Goal: Task Accomplishment & Management: Manage account settings

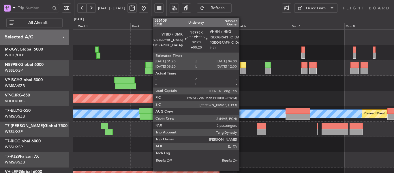
click at [242, 69] on div at bounding box center [243, 71] width 6 height 6
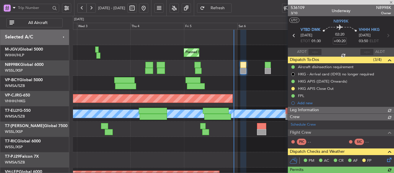
type input "[PERSON_NAME] (BTA)"
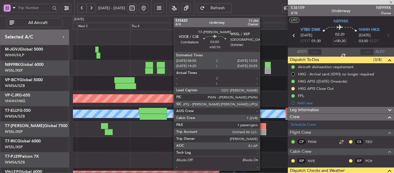
click at [262, 131] on div at bounding box center [261, 132] width 9 height 6
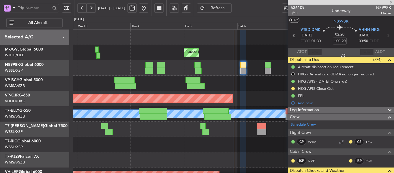
type input "+00:10"
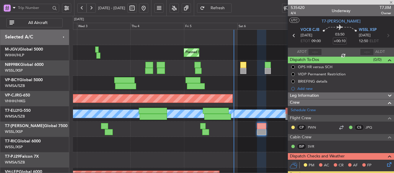
click at [218, 91] on div "Planned Maint [GEOGRAPHIC_DATA] ([GEOGRAPHIC_DATA] Intl)" at bounding box center [233, 98] width 321 height 15
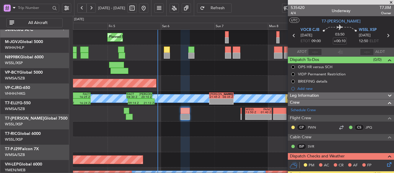
scroll to position [15, 0]
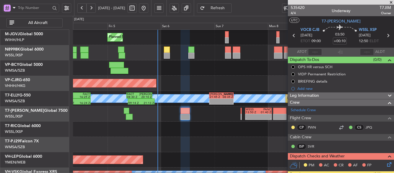
click at [225, 151] on div at bounding box center [233, 144] width 321 height 15
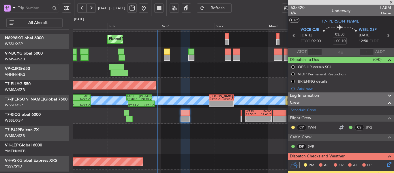
scroll to position [0, 0]
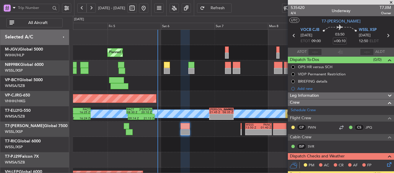
click at [67, 10] on button at bounding box center [66, 7] width 9 height 9
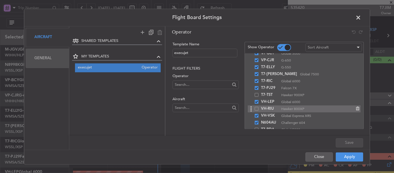
scroll to position [50, 0]
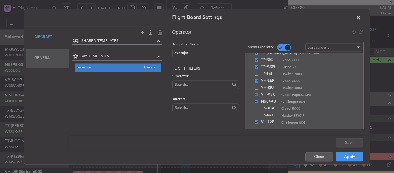
click at [361, 18] on span at bounding box center [361, 19] width 0 height 12
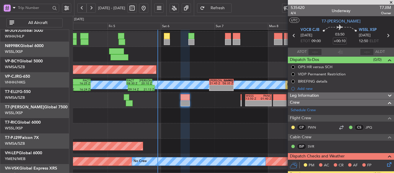
scroll to position [29, 0]
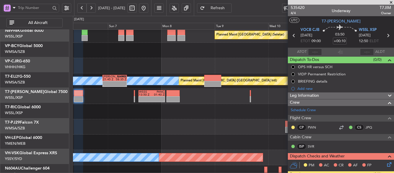
click at [97, 121] on div at bounding box center [233, 126] width 321 height 15
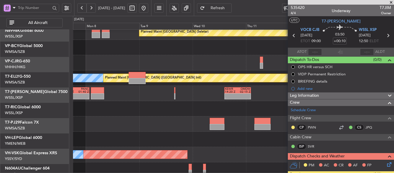
scroll to position [37, 0]
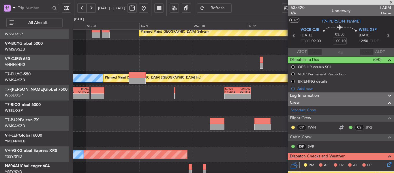
click at [144, 120] on div at bounding box center [233, 123] width 321 height 15
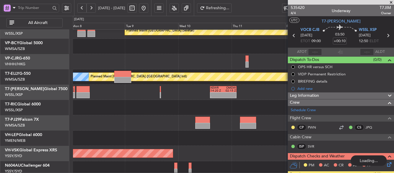
click at [392, 2] on span at bounding box center [391, 2] width 6 height 5
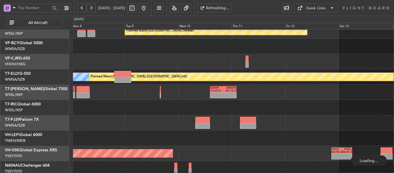
type input "0"
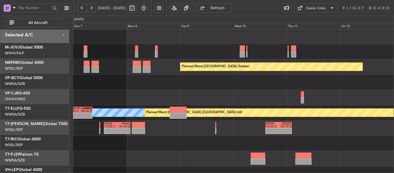
click at [220, 143] on div at bounding box center [233, 142] width 321 height 15
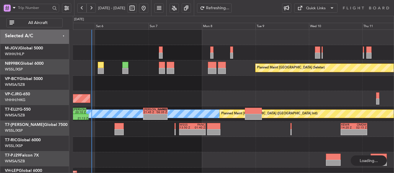
scroll to position [0, 0]
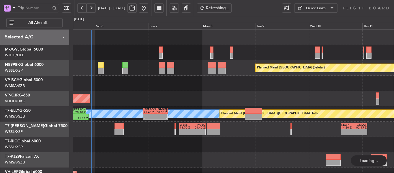
click at [256, 118] on div "Planned Maint [GEOGRAPHIC_DATA] (Seletar) Planned Maint [GEOGRAPHIC_DATA] (Sele…" at bounding box center [233, 129] width 321 height 199
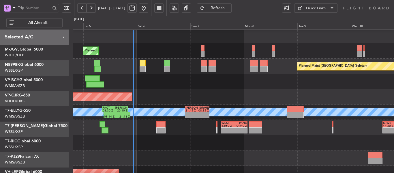
scroll to position [2, 0]
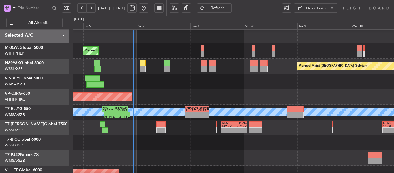
click at [189, 89] on div "17:10 Z 02:35 Z CYVR 16:50 Z RJAA 01:55 Z" at bounding box center [233, 81] width 321 height 15
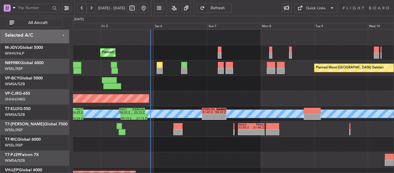
scroll to position [0, 0]
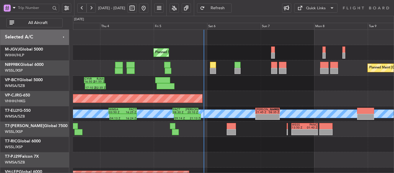
click at [240, 97] on div "Planned Maint [GEOGRAPHIC_DATA] ([GEOGRAPHIC_DATA] Intl)" at bounding box center [233, 98] width 321 height 15
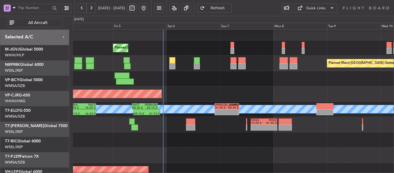
scroll to position [6, 0]
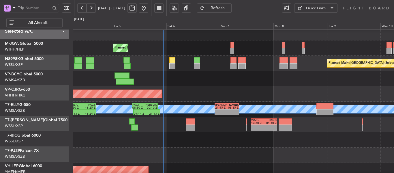
click at [231, 95] on div "Planned Maint [GEOGRAPHIC_DATA] ([GEOGRAPHIC_DATA] Intl)" at bounding box center [233, 93] width 321 height 15
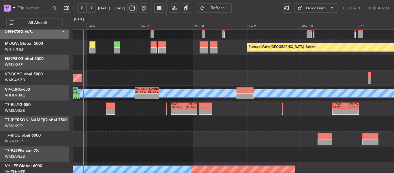
scroll to position [29, 0]
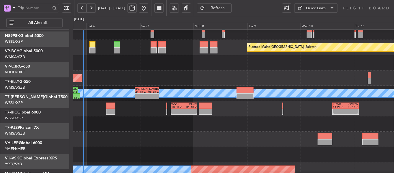
click at [221, 70] on div "Planned Maint [GEOGRAPHIC_DATA] ([GEOGRAPHIC_DATA] Intl)" at bounding box center [233, 77] width 321 height 15
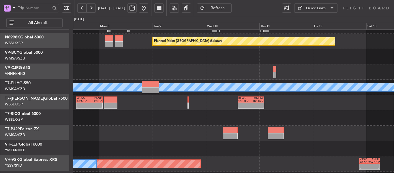
click at [184, 114] on div at bounding box center [233, 117] width 321 height 15
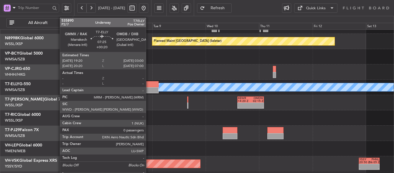
scroll to position [0, 0]
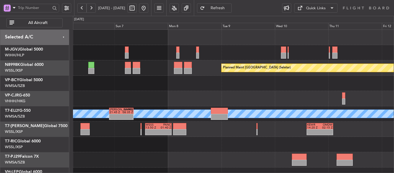
click at [217, 129] on div "Planned Maint [GEOGRAPHIC_DATA] (Seletar) Planned Maint [GEOGRAPHIC_DATA] (Sele…" at bounding box center [233, 129] width 321 height 199
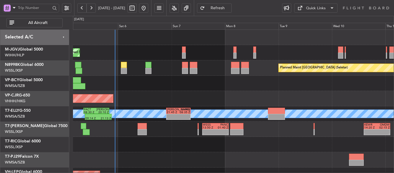
click at [209, 95] on div "Planned Maint [GEOGRAPHIC_DATA] (Seletar) Planned Maint [GEOGRAPHIC_DATA] (Sele…" at bounding box center [233, 129] width 321 height 199
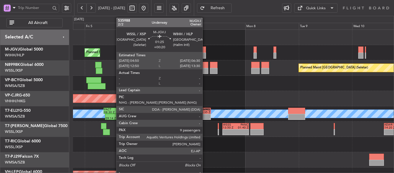
click at [205, 52] on div at bounding box center [204, 55] width 4 height 6
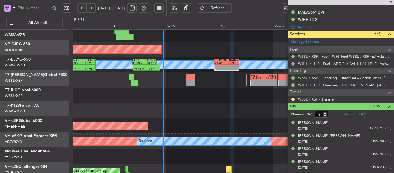
click at [215, 88] on div at bounding box center [233, 95] width 321 height 15
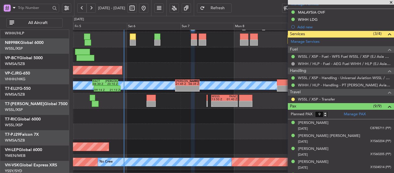
click at [185, 135] on div at bounding box center [233, 131] width 321 height 15
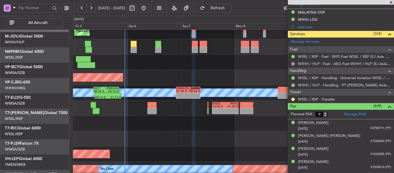
click at [188, 116] on div "- - WSSS 13:50 Z PANC 01:40 Z - - KEWR 14:20 Z OMDW 02:15 Z" at bounding box center [233, 107] width 321 height 15
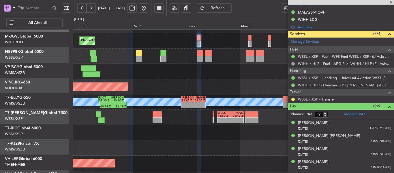
scroll to position [12, 0]
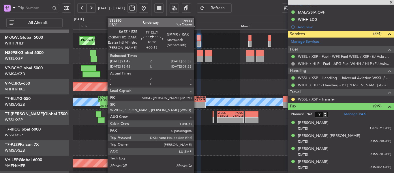
click at [196, 106] on div "-" at bounding box center [199, 106] width 12 height 3
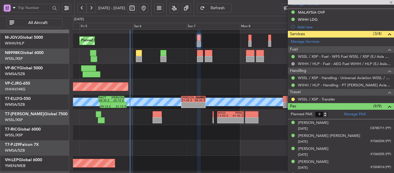
type input "+00:15"
type input "0"
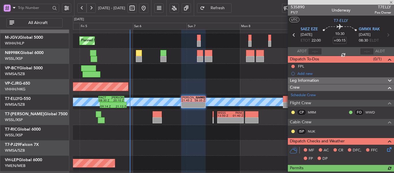
scroll to position [0, 0]
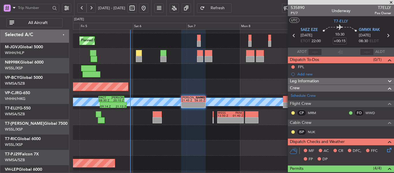
click at [178, 79] on div "17:10 Z 02:35 Z CYVR 16:50 Z RJAA 01:55 Z" at bounding box center [233, 71] width 321 height 15
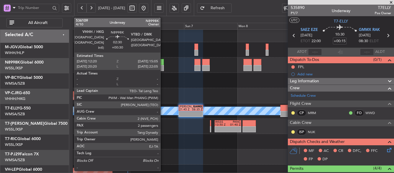
scroll to position [3, 0]
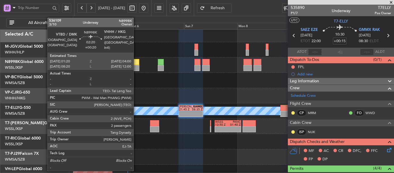
click at [136, 63] on div at bounding box center [136, 62] width 6 height 6
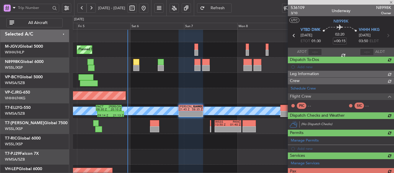
type input "+00:20"
type input "2"
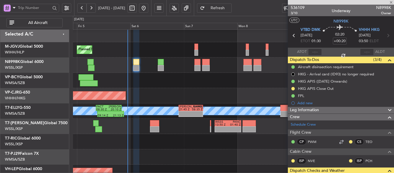
type input "[PERSON_NAME] (BTA)"
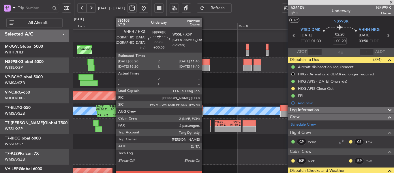
click at [204, 64] on div at bounding box center [205, 62] width 7 height 6
type input "+00:05"
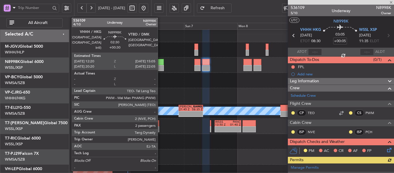
click at [160, 66] on div at bounding box center [161, 68] width 6 height 6
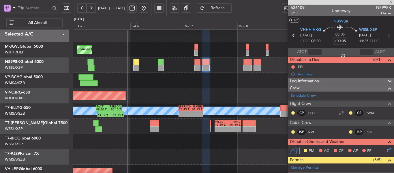
type input "+00:30"
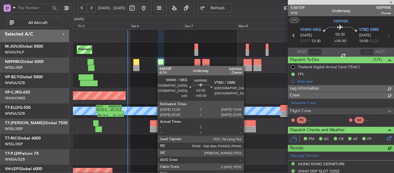
type input "[PERSON_NAME] (BTA)"
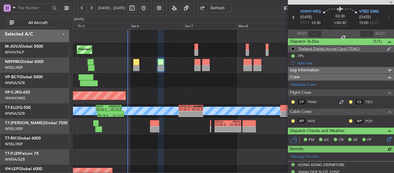
scroll to position [0, 0]
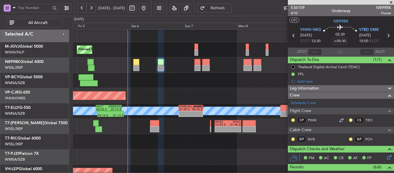
click at [391, 2] on span at bounding box center [391, 2] width 6 height 5
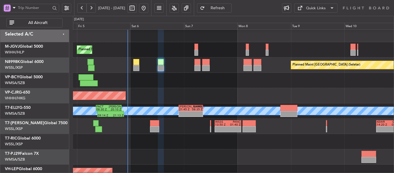
type input "0"
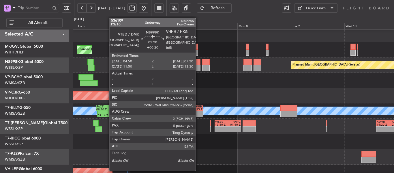
click at [198, 68] on div at bounding box center [197, 68] width 6 height 6
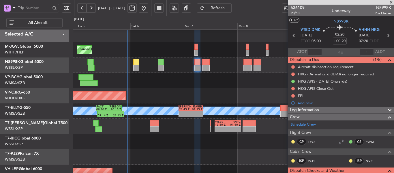
click at [392, 2] on span at bounding box center [391, 2] width 6 height 5
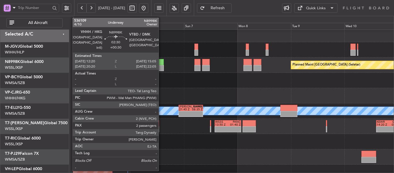
click at [161, 62] on div at bounding box center [161, 62] width 6 height 6
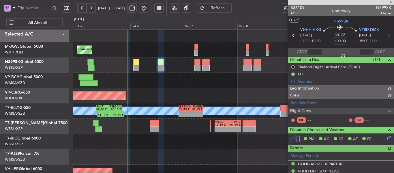
type input "[PERSON_NAME] (BTA)"
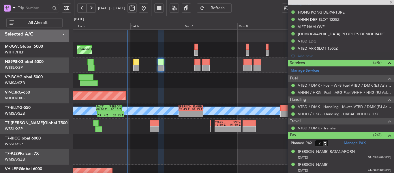
scroll to position [171, 0]
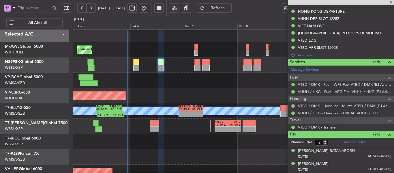
click at [391, 2] on span at bounding box center [391, 2] width 6 height 5
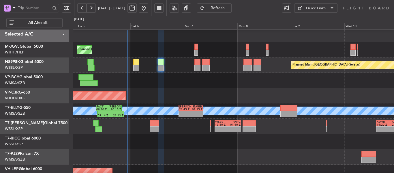
type input "0"
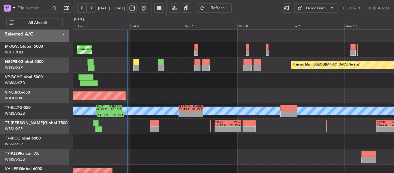
scroll to position [4, 0]
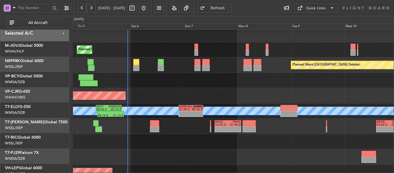
click at [255, 87] on div "17:10 Z 02:35 Z CYVR 16:50 Z RJAA 01:55 Z" at bounding box center [233, 80] width 321 height 15
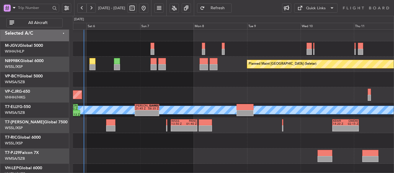
scroll to position [0, 0]
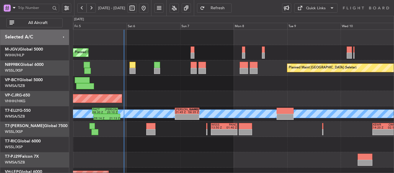
click at [217, 89] on div "17:10 Z 02:35 Z CYVR 16:50 Z RJAA 01:55 Z" at bounding box center [233, 83] width 321 height 15
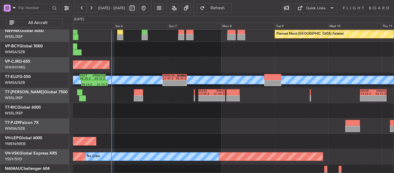
scroll to position [29, 0]
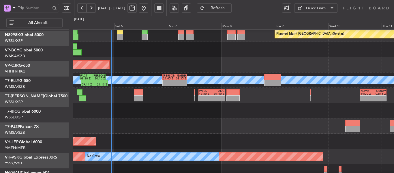
click at [214, 116] on div at bounding box center [233, 110] width 321 height 15
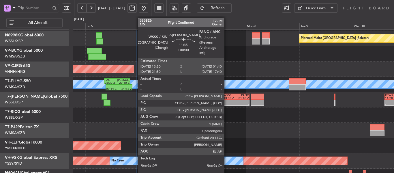
click at [227, 103] on div "-" at bounding box center [229, 104] width 13 height 3
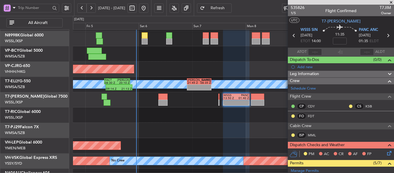
click at [391, 3] on span at bounding box center [391, 2] width 6 height 5
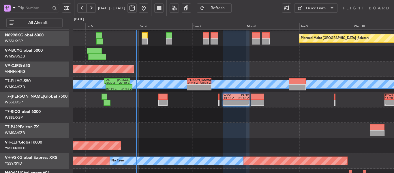
type input "0"
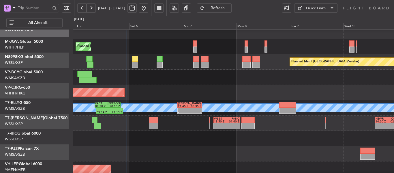
scroll to position [6, 0]
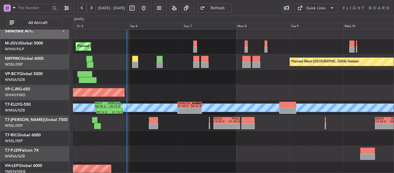
click at [173, 99] on div "Planned Maint [GEOGRAPHIC_DATA] ([GEOGRAPHIC_DATA] Intl)" at bounding box center [233, 92] width 321 height 15
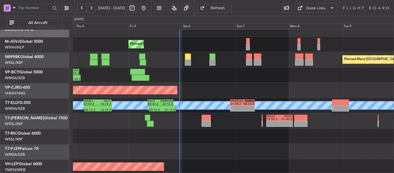
scroll to position [17, 0]
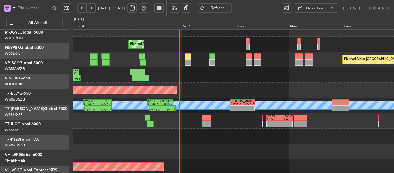
click at [200, 82] on div "Planned Maint [GEOGRAPHIC_DATA] ([GEOGRAPHIC_DATA] Intl)" at bounding box center [233, 89] width 321 height 15
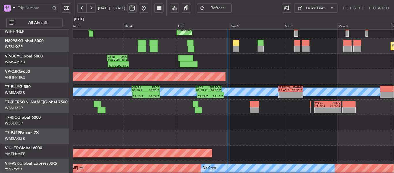
click at [163, 116] on div at bounding box center [233, 122] width 321 height 15
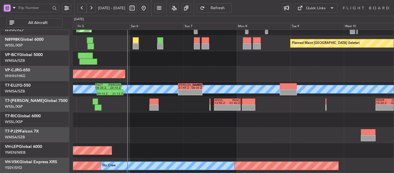
scroll to position [25, 0]
click at [154, 118] on div at bounding box center [233, 119] width 321 height 15
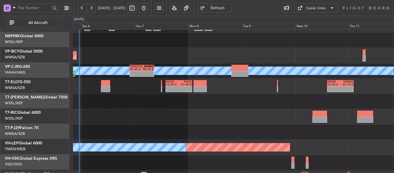
scroll to position [55, 0]
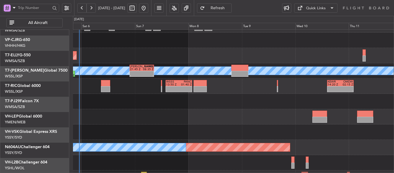
click at [233, 94] on div "Planned Maint [GEOGRAPHIC_DATA] (Seletar) Planned Maint [GEOGRAPHIC_DATA] ([GEO…" at bounding box center [233, 86] width 321 height 199
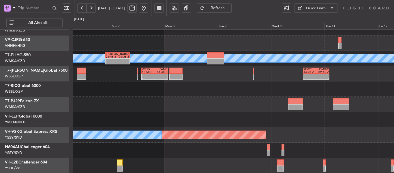
click at [217, 127] on div "Planned Maint [GEOGRAPHIC_DATA] ([GEOGRAPHIC_DATA] Intl) Planned Maint [GEOGRAP…" at bounding box center [233, 73] width 321 height 199
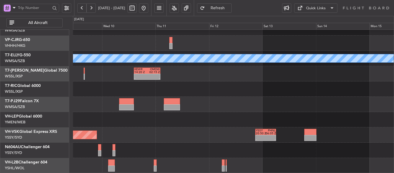
click at [106, 114] on div "Planned Maint [GEOGRAPHIC_DATA] ([GEOGRAPHIC_DATA] Intl) [PERSON_NAME] - - KEWR…" at bounding box center [233, 73] width 321 height 199
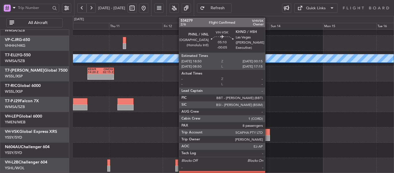
click at [268, 133] on div at bounding box center [264, 132] width 12 height 6
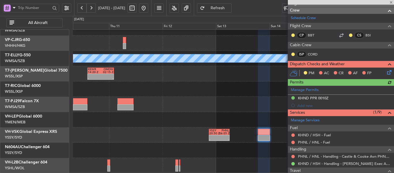
scroll to position [115, 0]
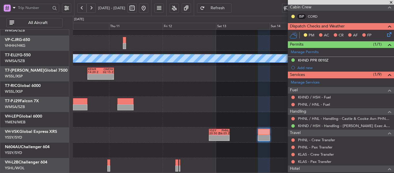
click at [391, 3] on span at bounding box center [391, 2] width 6 height 5
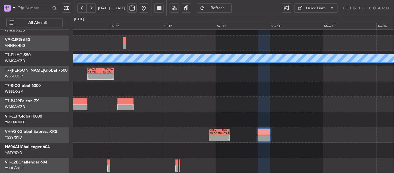
type input "0"
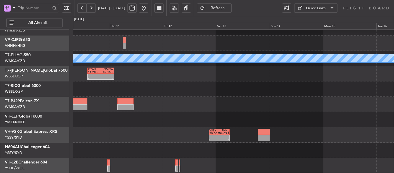
click at [223, 117] on div at bounding box center [233, 119] width 321 height 15
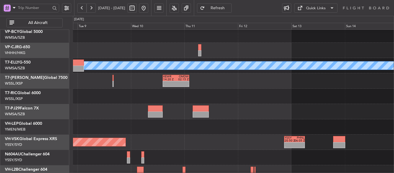
click at [266, 83] on div "- - KEWR 14:20 Z OMDW 02:15 Z - - WSSS 13:50 Z PANC 01:40 Z" at bounding box center [233, 80] width 321 height 15
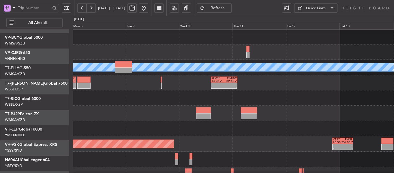
click at [344, 88] on div "- - KEWR 14:20 Z OMDW 02:15 Z - - WSSS 13:50 Z PANC 01:40 Z" at bounding box center [233, 82] width 321 height 15
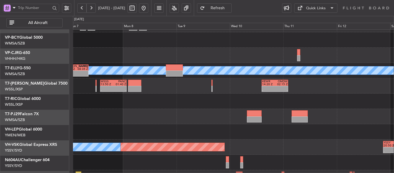
scroll to position [43, 0]
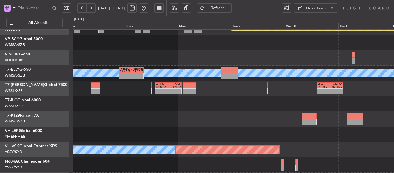
click at [228, 101] on div at bounding box center [233, 103] width 321 height 15
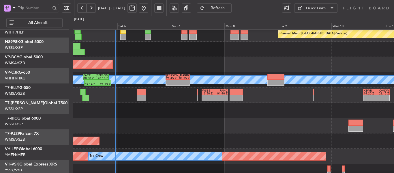
click at [264, 148] on div "Unplanned Maint Wichita (Wichita Mid-continent)" at bounding box center [233, 140] width 321 height 15
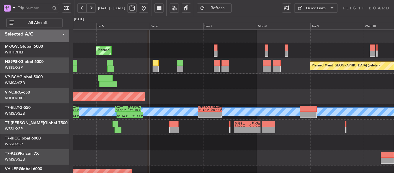
scroll to position [0, 0]
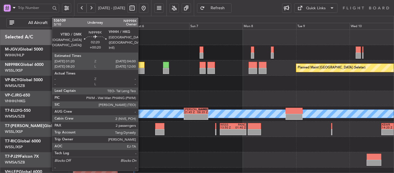
click at [141, 67] on div at bounding box center [141, 65] width 6 height 6
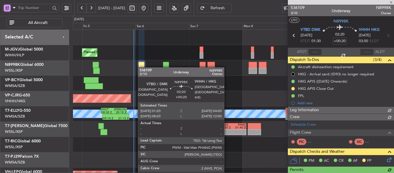
type input "[PERSON_NAME] (BTA)"
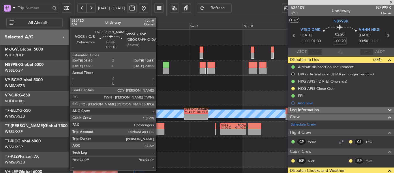
click at [159, 129] on div at bounding box center [159, 132] width 9 height 6
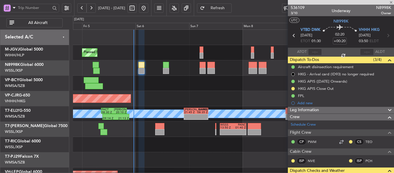
type input "+00:10"
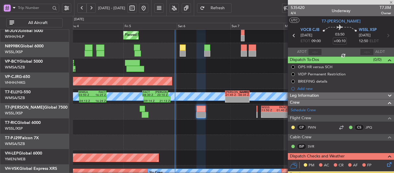
click at [302, 103] on fb-app "[DATE] - [DATE] Refresh Quick Links All Aircraft Planned Maint [GEOGRAPHIC_DATA…" at bounding box center [197, 90] width 394 height 166
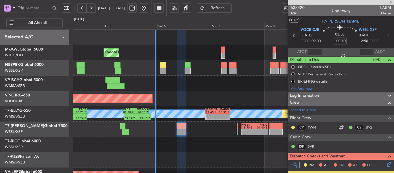
click at [136, 148] on div at bounding box center [233, 144] width 321 height 15
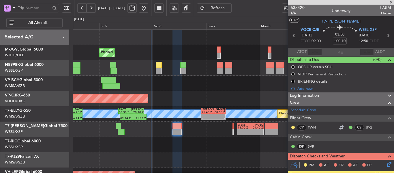
scroll to position [5, 0]
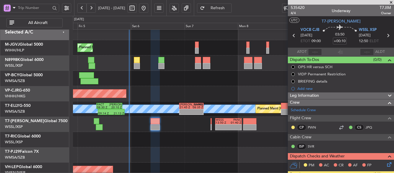
click at [231, 92] on div "Planned Maint [GEOGRAPHIC_DATA] ([GEOGRAPHIC_DATA] Intl)" at bounding box center [233, 93] width 321 height 15
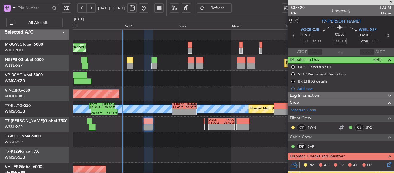
click at [391, 2] on span at bounding box center [391, 2] width 6 height 5
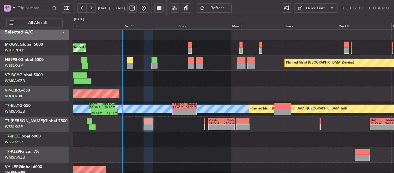
type input "0"
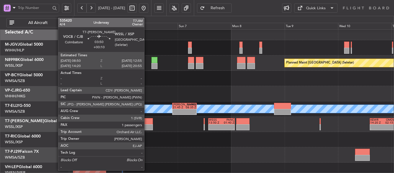
click at [147, 124] on div at bounding box center [148, 127] width 9 height 6
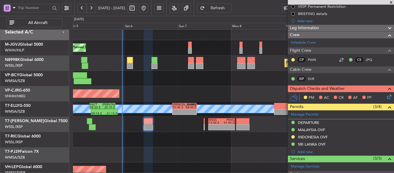
scroll to position [72, 0]
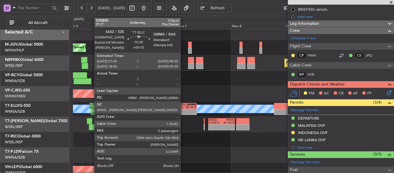
click at [183, 112] on div "-" at bounding box center [179, 113] width 12 height 3
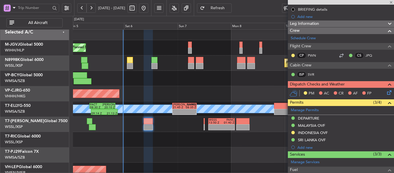
type input "+00:15"
type input "0"
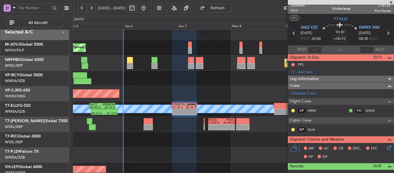
scroll to position [0, 0]
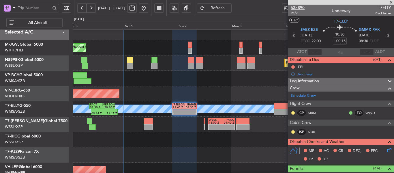
click at [300, 9] on span "535890" at bounding box center [298, 8] width 14 height 6
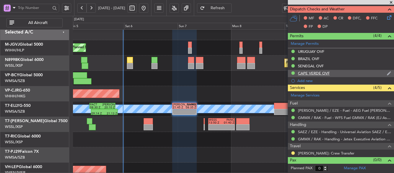
scroll to position [103, 0]
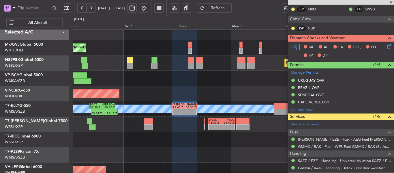
click at [229, 7] on span "Refresh" at bounding box center [218, 8] width 24 height 4
click at [317, 159] on link "SAEZ / EZE - Handling - Universal Aviation SAEZ / EZE" at bounding box center [344, 160] width 93 height 5
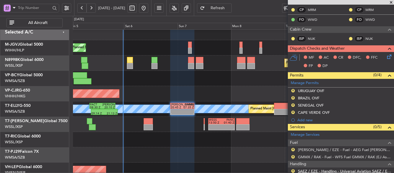
scroll to position [104, 0]
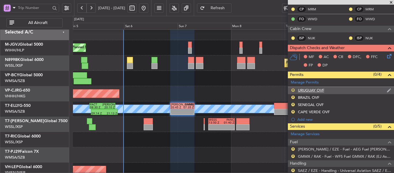
click at [293, 90] on button "R" at bounding box center [292, 89] width 3 height 3
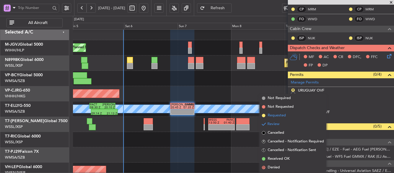
click at [264, 116] on span at bounding box center [263, 115] width 3 height 3
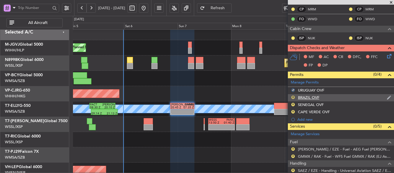
click at [293, 97] on button "R" at bounding box center [292, 96] width 3 height 3
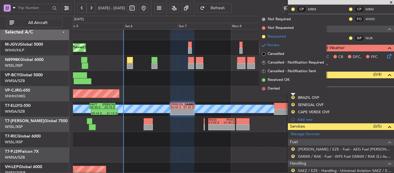
click at [262, 37] on span at bounding box center [263, 36] width 3 height 3
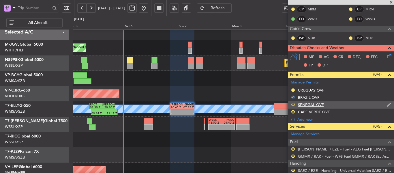
click at [293, 104] on button "R" at bounding box center [292, 104] width 3 height 3
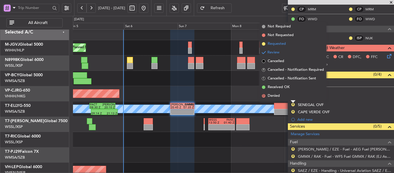
click at [262, 44] on span at bounding box center [263, 43] width 3 height 3
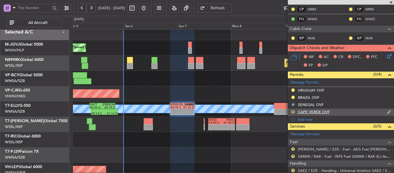
click at [293, 111] on button "R" at bounding box center [292, 111] width 3 height 3
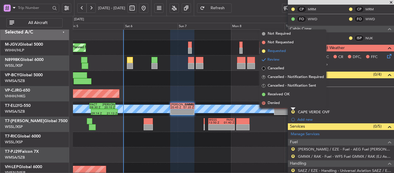
click at [262, 51] on span at bounding box center [263, 50] width 3 height 3
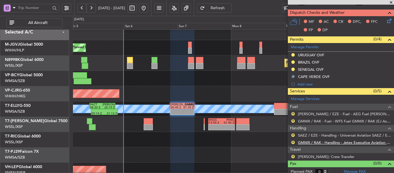
scroll to position [143, 0]
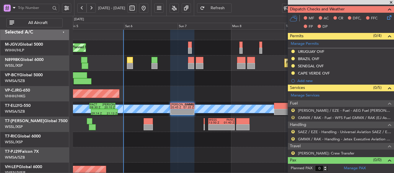
click at [293, 117] on button "R" at bounding box center [292, 117] width 3 height 3
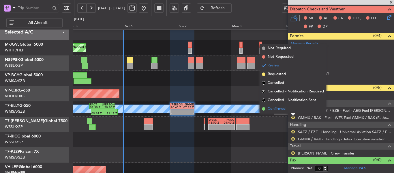
click at [263, 108] on span at bounding box center [263, 108] width 3 height 3
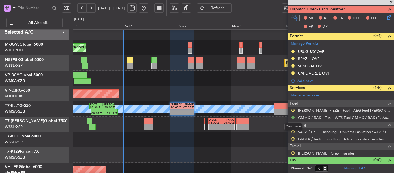
click at [293, 117] on button at bounding box center [292, 117] width 3 height 3
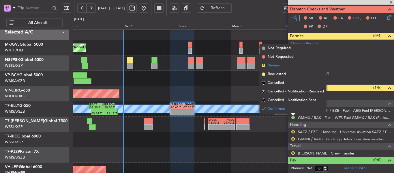
click at [263, 65] on span "R" at bounding box center [263, 65] width 3 height 3
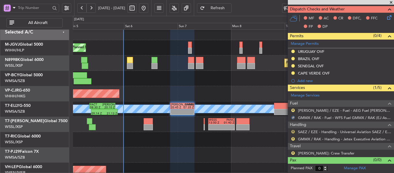
click at [292, 130] on button "R" at bounding box center [292, 131] width 3 height 3
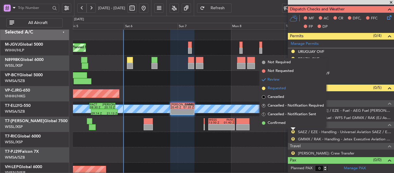
click at [263, 85] on li "Requested" at bounding box center [292, 88] width 67 height 9
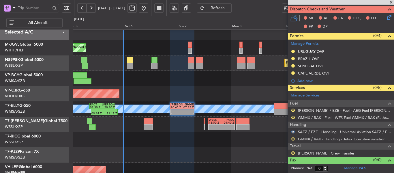
click at [293, 138] on button "R" at bounding box center [292, 138] width 3 height 3
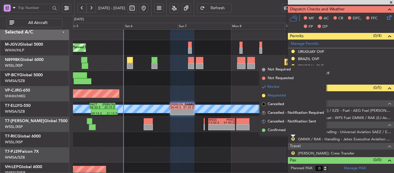
click at [262, 95] on span at bounding box center [263, 95] width 3 height 3
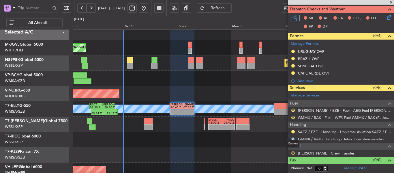
click at [292, 153] on button "R" at bounding box center [292, 152] width 3 height 3
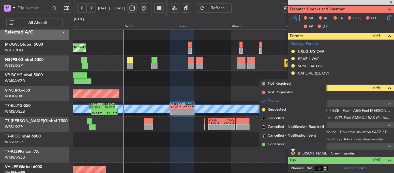
click at [263, 110] on span at bounding box center [263, 109] width 3 height 3
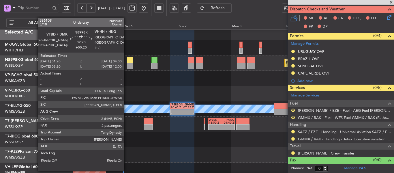
click at [127, 63] on div at bounding box center [130, 66] width 6 height 6
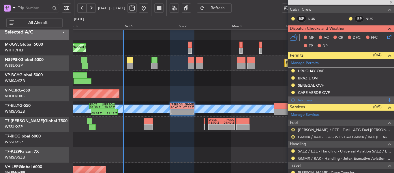
scroll to position [114, 0]
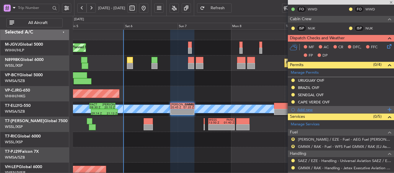
type input "+00:20"
type input "2"
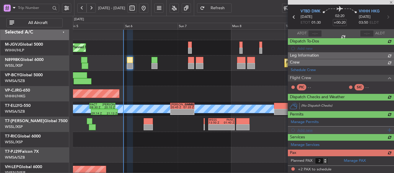
scroll to position [0, 0]
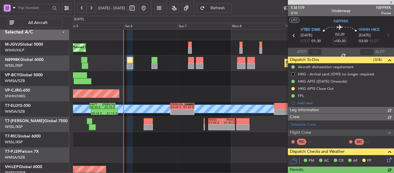
type input "[PERSON_NAME] (BTA)"
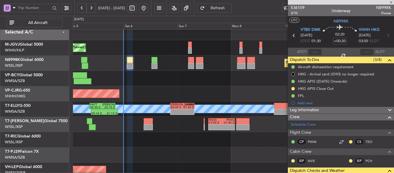
type input "[PERSON_NAME] (BTA)"
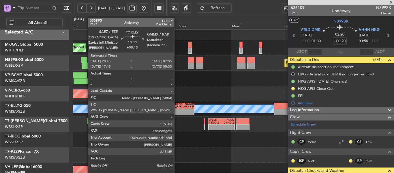
click at [177, 106] on div "20:45 Z" at bounding box center [177, 107] width 12 height 3
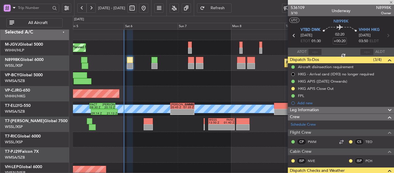
type input "+00:15"
type input "0"
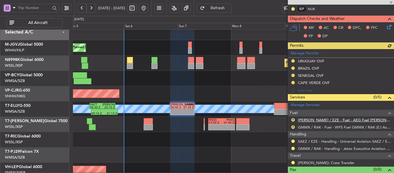
scroll to position [132, 0]
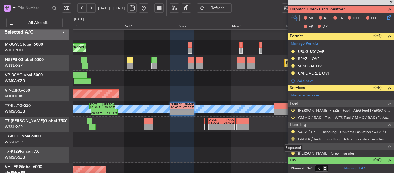
click at [292, 137] on button at bounding box center [292, 138] width 3 height 3
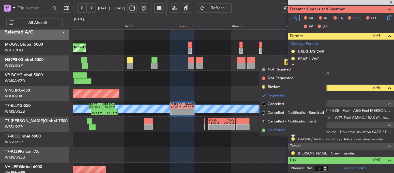
click at [263, 129] on span at bounding box center [263, 129] width 3 height 3
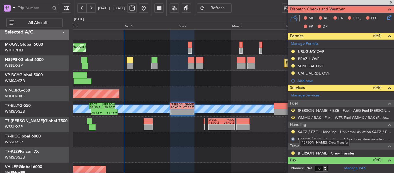
click at [302, 151] on link "[PERSON_NAME]: Crew Transfer" at bounding box center [326, 152] width 57 height 5
click at [292, 117] on button "R" at bounding box center [292, 117] width 3 height 3
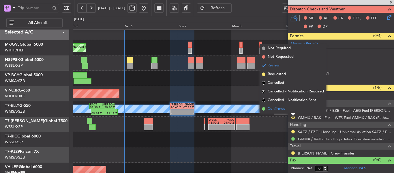
click at [264, 108] on span at bounding box center [263, 108] width 3 height 3
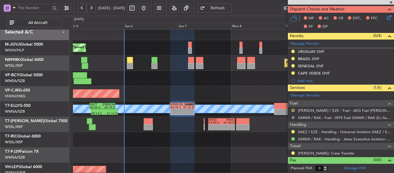
click at [292, 110] on button "R" at bounding box center [292, 109] width 3 height 3
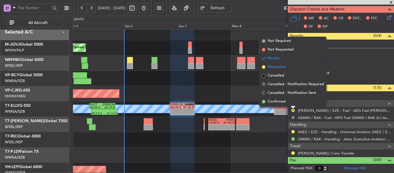
click at [263, 67] on span at bounding box center [263, 66] width 3 height 3
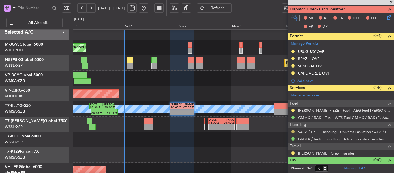
click at [292, 131] on button at bounding box center [292, 131] width 3 height 3
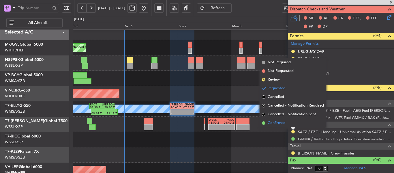
click at [263, 123] on span at bounding box center [263, 122] width 3 height 3
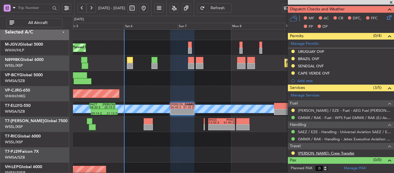
click at [317, 152] on link "[PERSON_NAME]: Crew Transfer" at bounding box center [326, 152] width 57 height 5
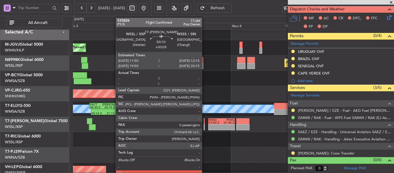
click at [204, 126] on div at bounding box center [204, 127] width 1 height 6
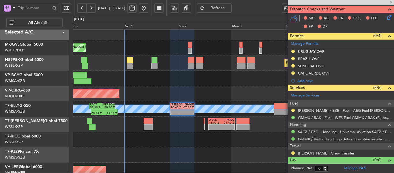
type input "+00:05"
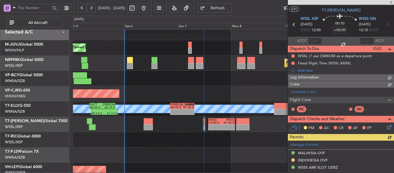
scroll to position [112, 0]
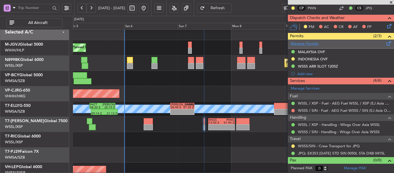
click at [308, 45] on link "Manage Permits" at bounding box center [305, 44] width 28 height 6
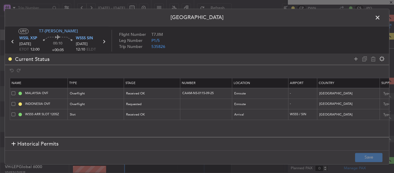
click at [190, 107] on td at bounding box center [206, 104] width 52 height 11
click at [190, 105] on input "text" at bounding box center [207, 103] width 50 height 5
paste input "SI13256"
type input "SI13256"
click at [164, 106] on div "Requested" at bounding box center [150, 104] width 48 height 9
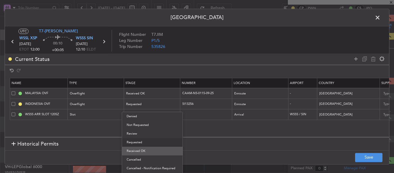
click at [143, 150] on span "Received OK" at bounding box center [152, 150] width 51 height 9
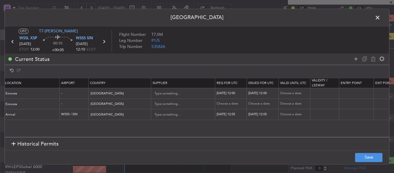
scroll to position [0, 244]
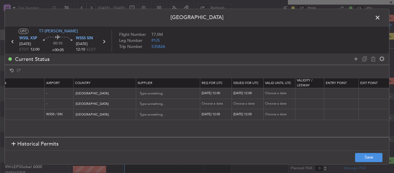
click at [214, 103] on div "Choose a date" at bounding box center [217, 103] width 30 height 5
select select "9"
select select "2025"
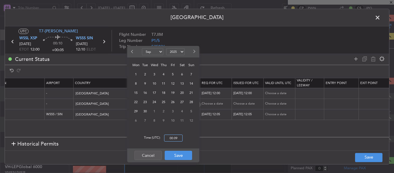
click at [174, 139] on input "00:09" at bounding box center [173, 137] width 18 height 7
click at [144, 83] on span "9" at bounding box center [145, 83] width 7 height 7
click at [170, 136] on input "00:00" at bounding box center [173, 137] width 18 height 7
type input "12:00"
click at [171, 155] on button "Save" at bounding box center [178, 154] width 27 height 9
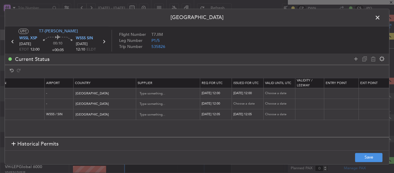
click at [233, 103] on td "Choose a date" at bounding box center [248, 104] width 32 height 11
click at [236, 103] on div "Choose a date" at bounding box center [248, 103] width 30 height 5
select select "9"
select select "2025"
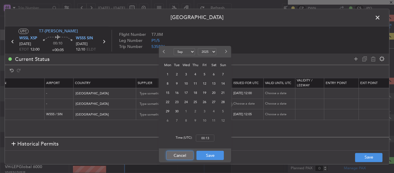
click at [178, 155] on button "Cancel" at bounding box center [179, 154] width 27 height 9
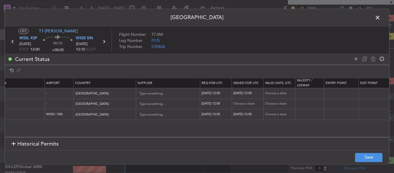
click at [210, 105] on div "[DATE] 12:00" at bounding box center [217, 103] width 30 height 5
select select "9"
select select "2025"
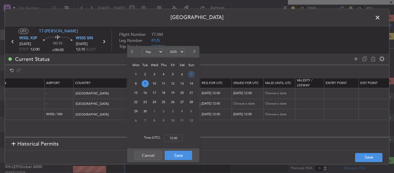
click at [189, 75] on span "7" at bounding box center [191, 74] width 7 height 7
click at [177, 134] on input "00:00" at bounding box center [173, 137] width 18 height 7
type input "12:00"
click at [172, 157] on button "Save" at bounding box center [178, 154] width 27 height 9
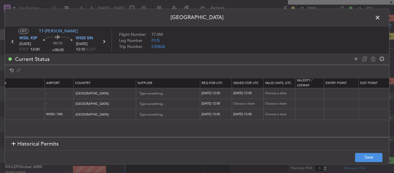
click at [247, 105] on div "Choose a date" at bounding box center [248, 103] width 30 height 5
select select "9"
select select "2025"
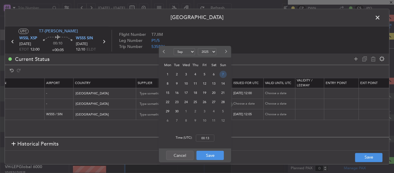
click at [223, 76] on span "7" at bounding box center [222, 74] width 7 height 7
drag, startPoint x: 206, startPoint y: 141, endPoint x: 205, endPoint y: 138, distance: 3.2
click at [206, 141] on div "Time (UTC): 00:00" at bounding box center [195, 137] width 72 height 21
click at [205, 138] on input "00:00" at bounding box center [205, 137] width 18 height 7
type input "12:00"
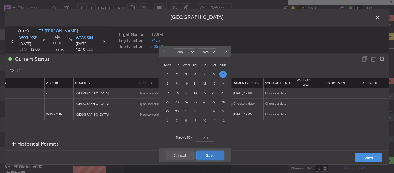
click at [206, 158] on button "Save" at bounding box center [209, 154] width 27 height 9
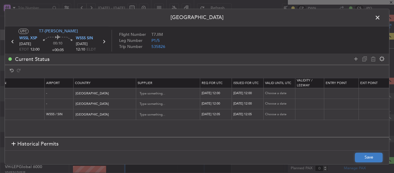
click at [363, 154] on button "Save" at bounding box center [368, 156] width 27 height 9
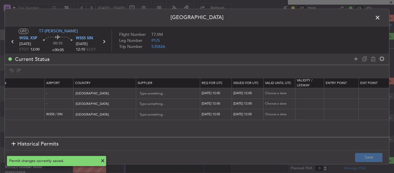
click at [104, 43] on icon at bounding box center [103, 41] width 7 height 7
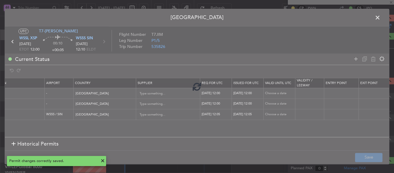
type input "1"
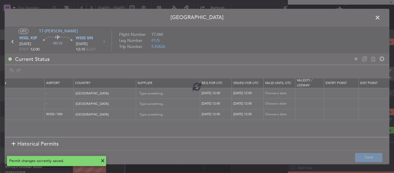
scroll to position [0, 0]
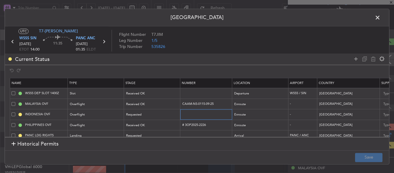
click at [186, 115] on input "text" at bounding box center [207, 114] width 50 height 5
paste input "SI13255"
type input "SI13255"
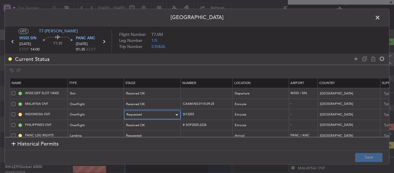
click at [173, 115] on div "Requested" at bounding box center [150, 114] width 48 height 9
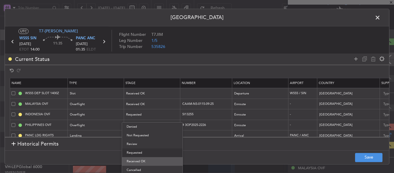
click at [150, 159] on span "Received OK" at bounding box center [152, 161] width 51 height 9
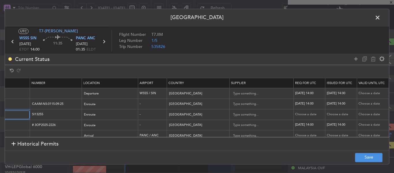
scroll to position [0, 214]
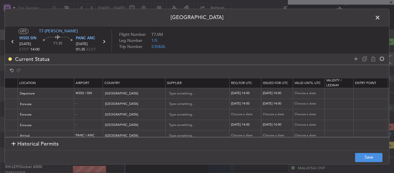
click at [244, 114] on div "Choose a date" at bounding box center [246, 114] width 30 height 5
select select "9"
select select "2025"
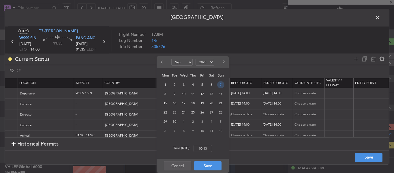
click at [222, 85] on span "7" at bounding box center [220, 84] width 7 height 7
click at [201, 148] on input "00:00" at bounding box center [202, 148] width 18 height 7
type input "14:00"
click at [206, 166] on button "Save" at bounding box center [207, 165] width 27 height 9
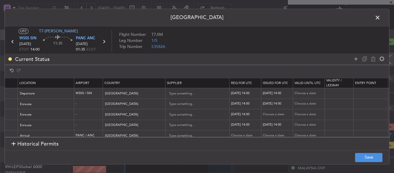
click at [281, 114] on div "Choose a date" at bounding box center [278, 114] width 30 height 5
select select "9"
select select "2025"
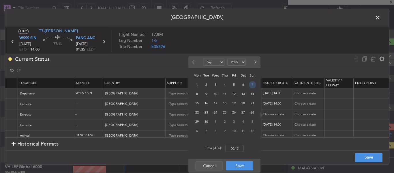
click at [254, 86] on span "7" at bounding box center [252, 84] width 7 height 7
click at [236, 148] on input "00:00" at bounding box center [234, 148] width 18 height 7
type input "14:00"
click at [236, 166] on button "Save" at bounding box center [239, 165] width 27 height 9
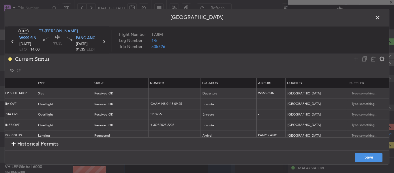
scroll to position [0, 0]
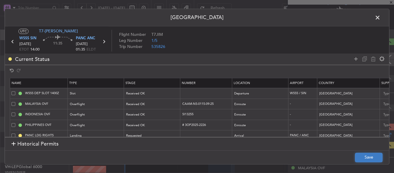
click at [376, 158] on button "Save" at bounding box center [368, 156] width 27 height 9
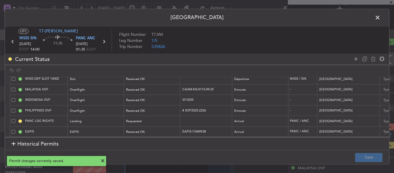
scroll to position [2, 0]
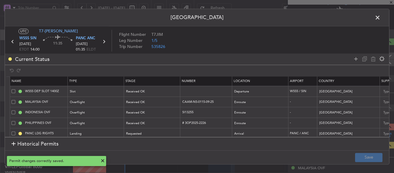
click at [380, 18] on span at bounding box center [380, 19] width 0 height 12
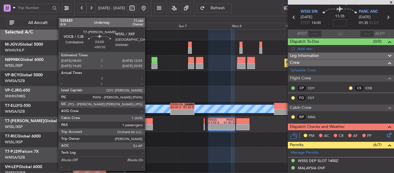
click at [147, 127] on div at bounding box center [148, 127] width 9 height 6
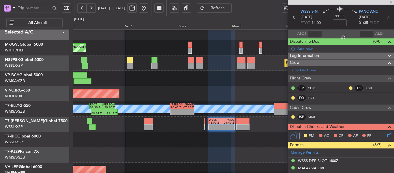
type input "+00:10"
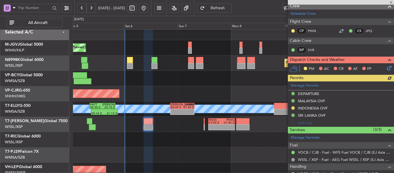
scroll to position [105, 0]
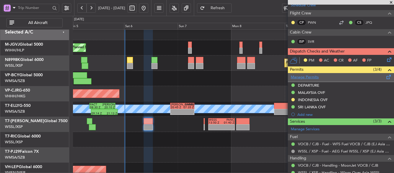
click at [311, 77] on link "Manage Permits" at bounding box center [305, 77] width 28 height 6
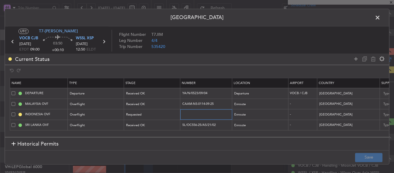
click at [198, 113] on input "text" at bounding box center [207, 114] width 50 height 5
paste input "SI13132"
type input "SI13132"
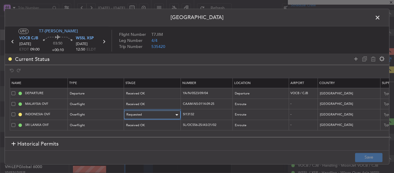
click at [173, 114] on div "Requested" at bounding box center [150, 114] width 48 height 9
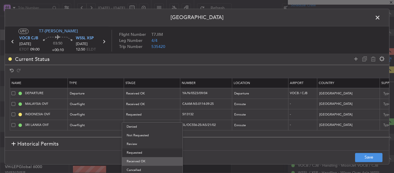
click at [147, 161] on span "Received OK" at bounding box center [152, 161] width 51 height 9
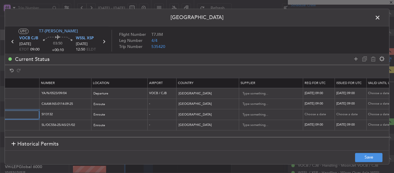
scroll to position [0, 211]
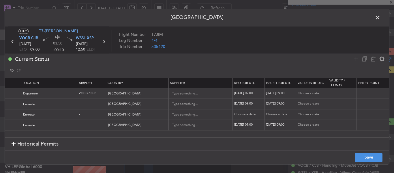
click at [251, 114] on div "Choose a date" at bounding box center [249, 114] width 30 height 5
select select "9"
select select "2025"
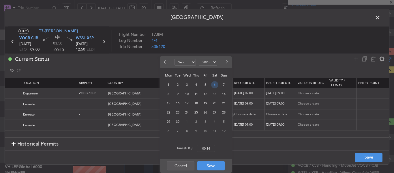
click at [213, 86] on span "6" at bounding box center [214, 84] width 7 height 7
click at [206, 145] on input "00:00" at bounding box center [206, 148] width 18 height 7
type input "09:00"
click at [204, 168] on button "Save" at bounding box center [210, 165] width 27 height 9
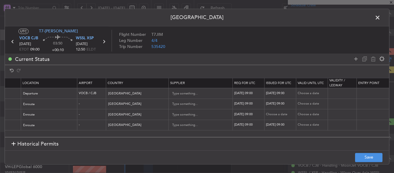
click at [273, 112] on div "Choose a date" at bounding box center [281, 114] width 30 height 5
select select "9"
select select "2025"
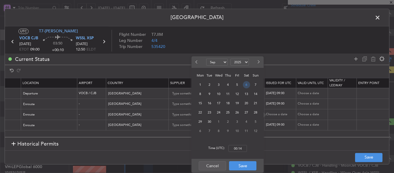
click at [247, 85] on span "6" at bounding box center [246, 84] width 7 height 7
click at [236, 148] on input "00:00" at bounding box center [237, 148] width 18 height 7
type input "09:00"
click at [237, 164] on button "Save" at bounding box center [242, 165] width 27 height 9
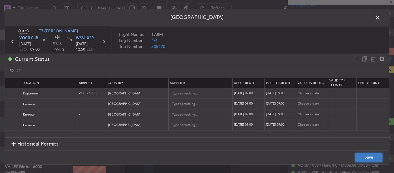
click at [371, 159] on button "Save" at bounding box center [368, 156] width 27 height 9
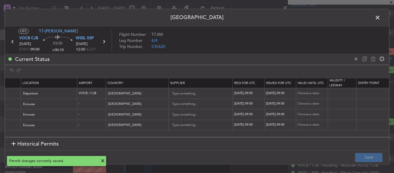
click at [380, 16] on span at bounding box center [380, 19] width 0 height 12
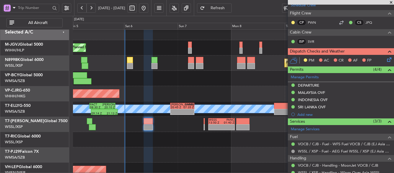
click at [205, 135] on div at bounding box center [233, 139] width 321 height 15
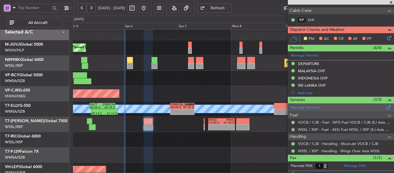
scroll to position [137, 0]
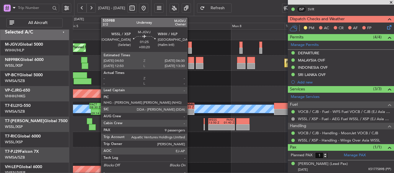
click at [190, 47] on div "Planned Maint [GEOGRAPHIC_DATA] (Seletar)" at bounding box center [233, 47] width 321 height 15
click at [190, 48] on div at bounding box center [190, 51] width 4 height 6
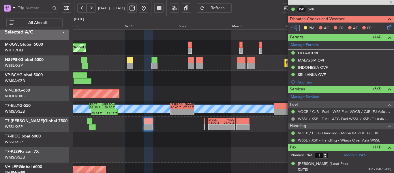
type input "+00:20"
type input "9"
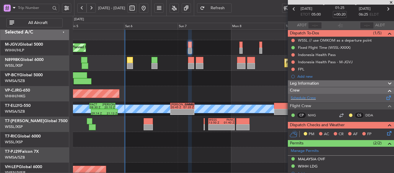
scroll to position [0, 0]
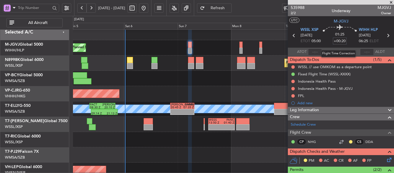
click at [336, 41] on input "+00:20" at bounding box center [340, 40] width 14 height 7
type input "10"
click at [323, 43] on div "01:25 10" at bounding box center [340, 35] width 38 height 21
type input "+00:10"
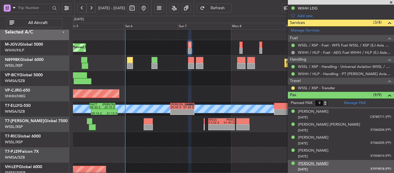
scroll to position [236, 0]
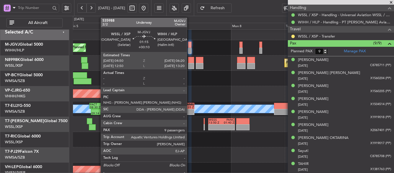
click at [189, 45] on div at bounding box center [189, 45] width 3 height 6
